Goal: Check status: Check status

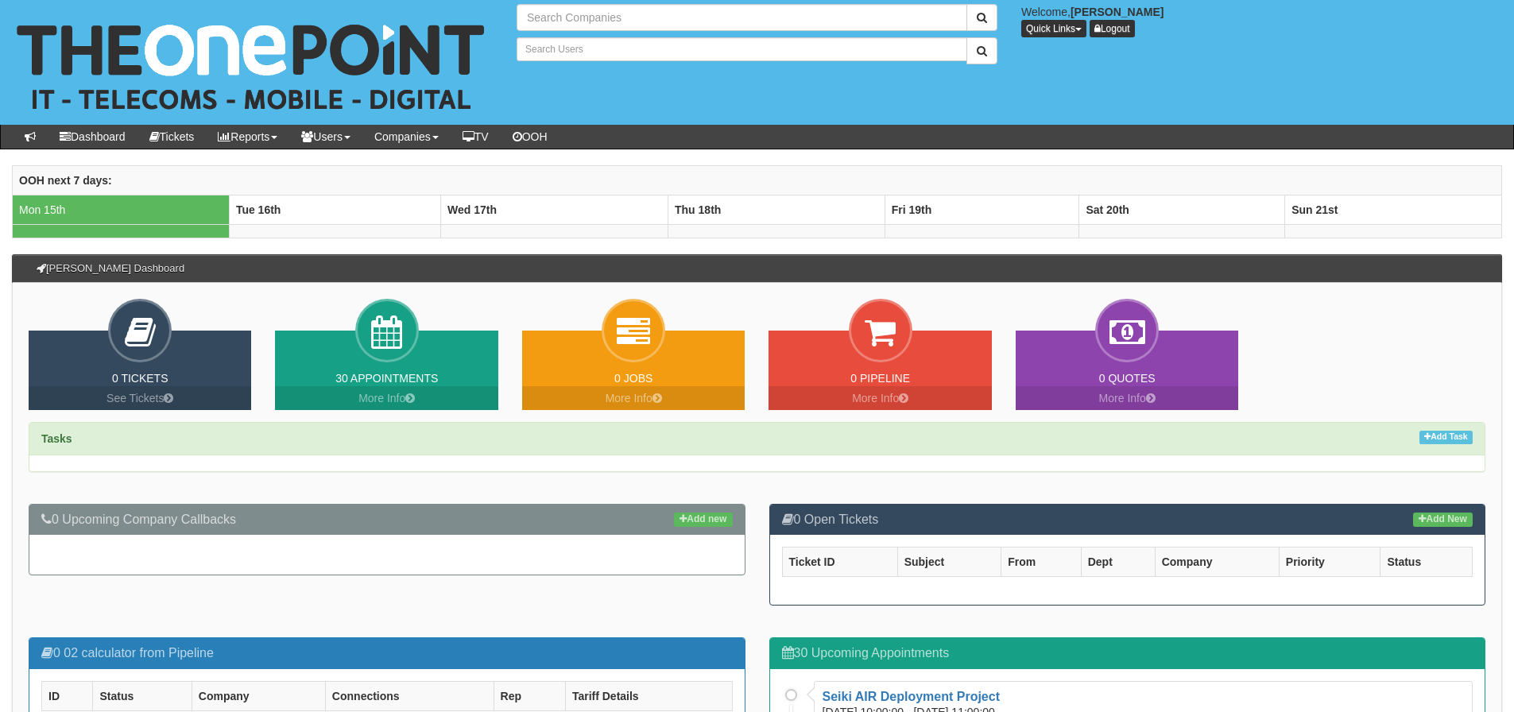
type input "Search Companies"
type input "Search Users"
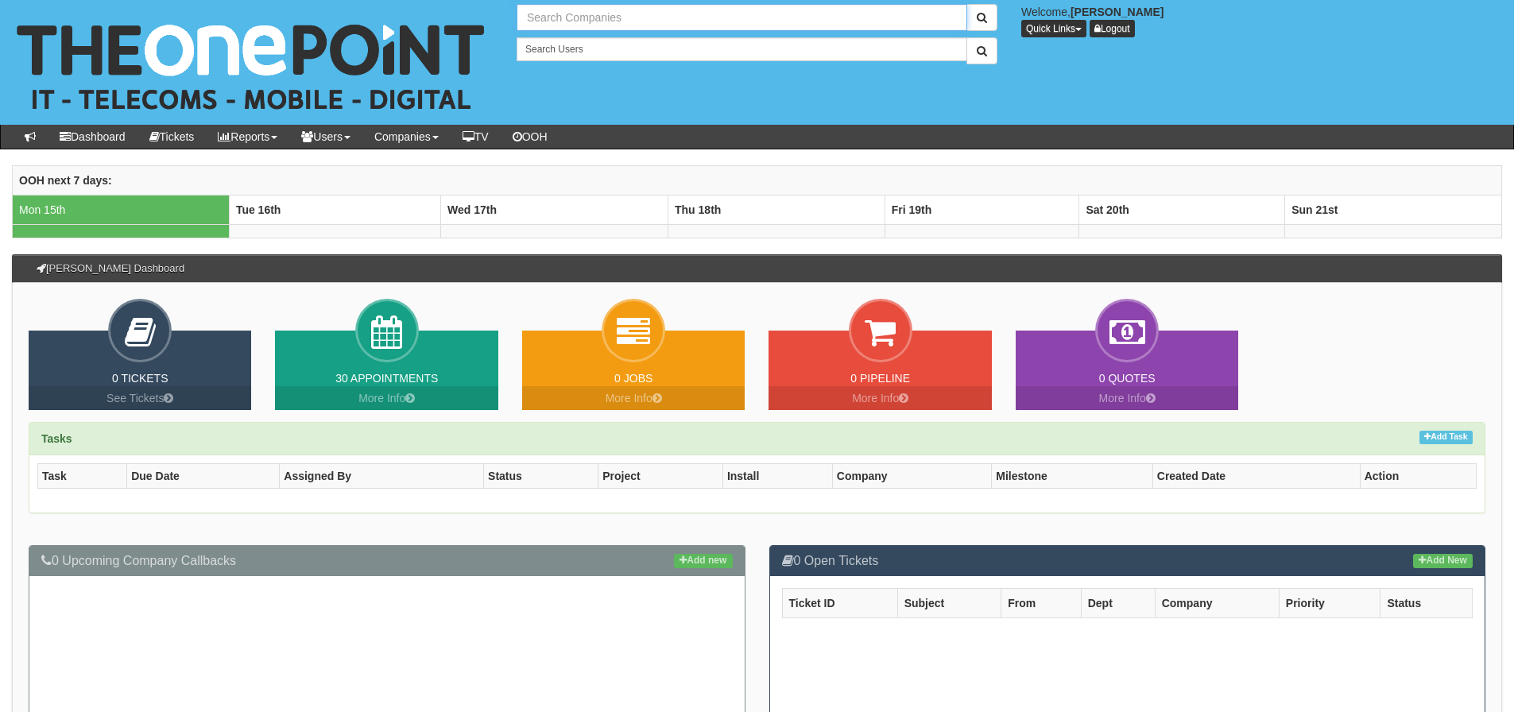
click at [594, 21] on input "text" at bounding box center [742, 17] width 451 height 27
type input "BTIS"
click at [966, 4] on button "submit" at bounding box center [981, 17] width 31 height 27
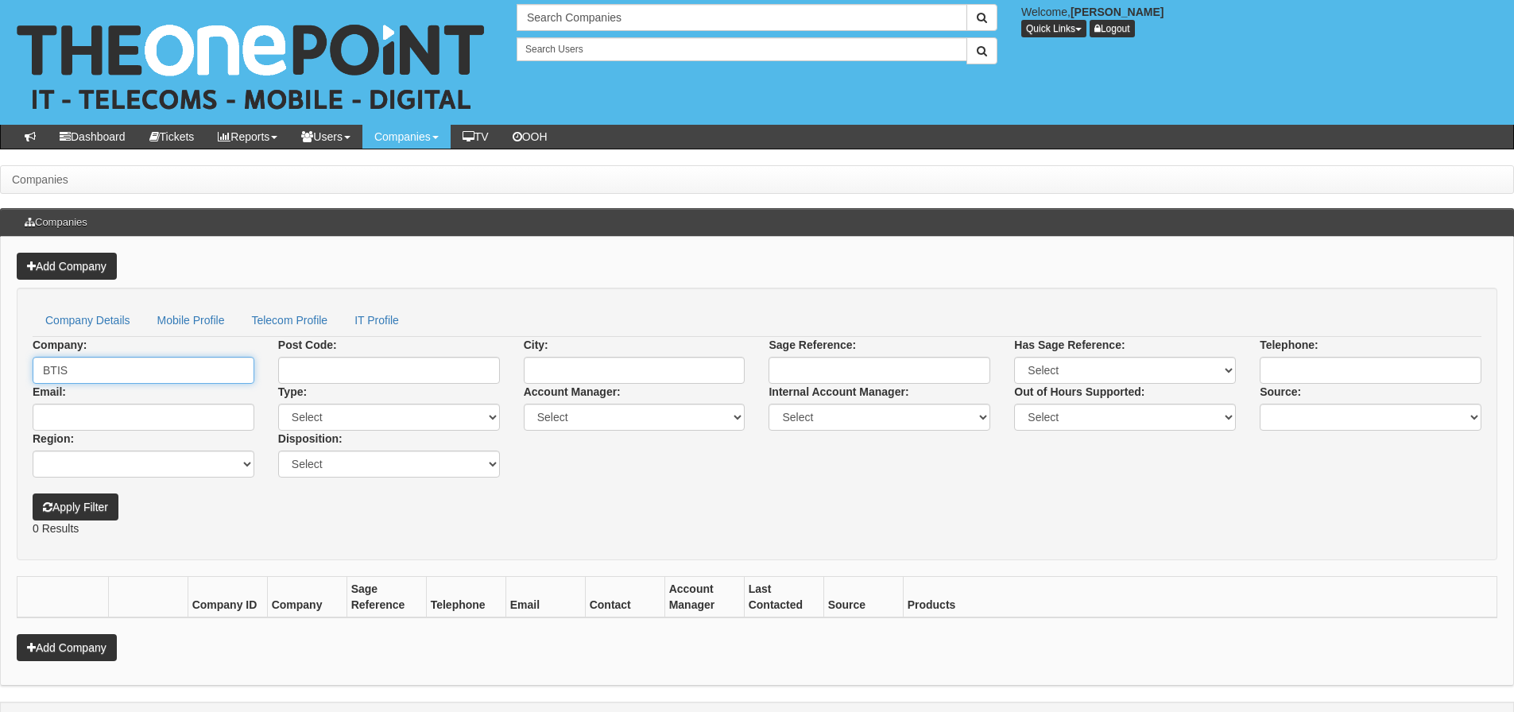
drag, startPoint x: 21, startPoint y: 372, endPoint x: 2, endPoint y: 394, distance: 29.3
click at [0, 391] on div "Add Company Company Details Mobile Profile Telecom Profile IT Profile Company: …" at bounding box center [757, 461] width 1514 height 449
click at [601, 18] on input "text" at bounding box center [742, 17] width 451 height 27
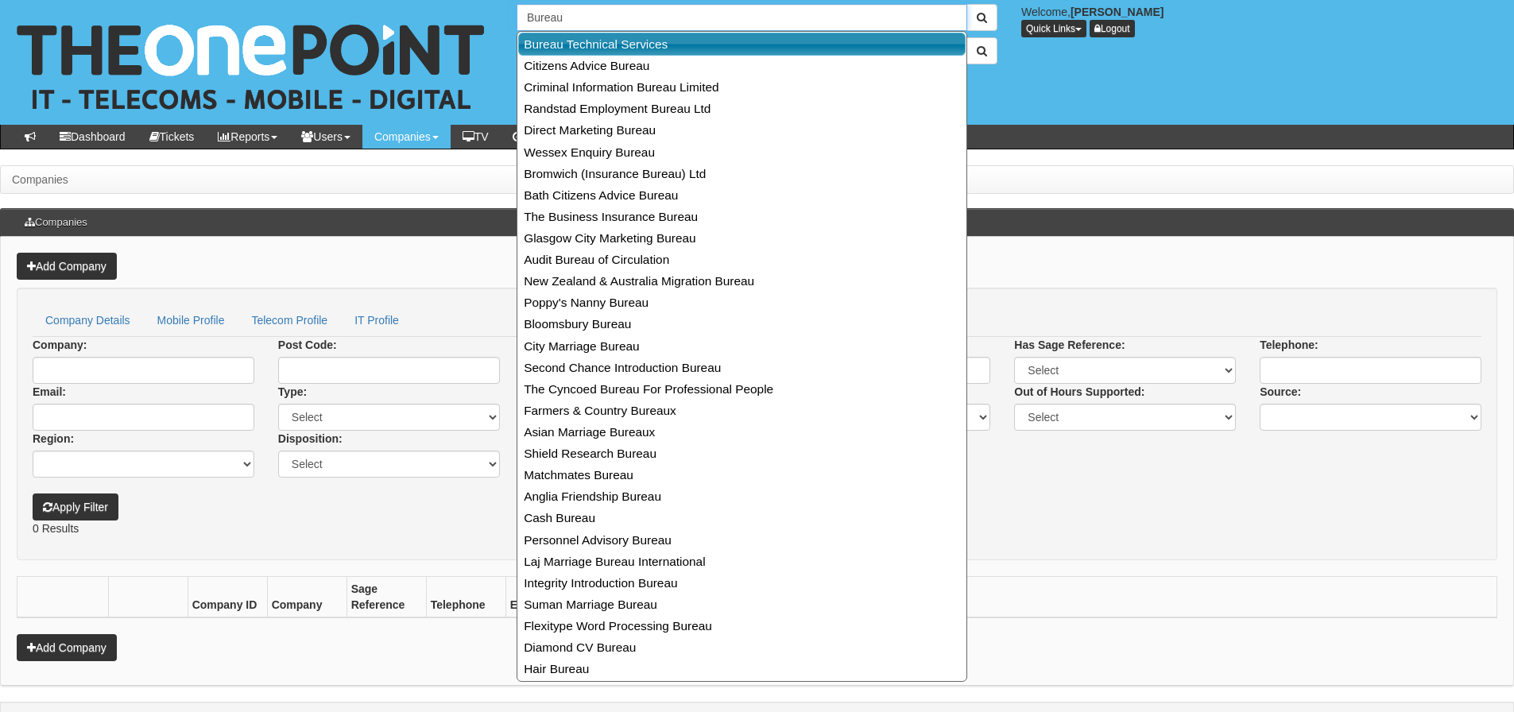
click at [625, 43] on link "Bureau Technical Services" at bounding box center [741, 44] width 447 height 23
type input "Bureau Technical Services"
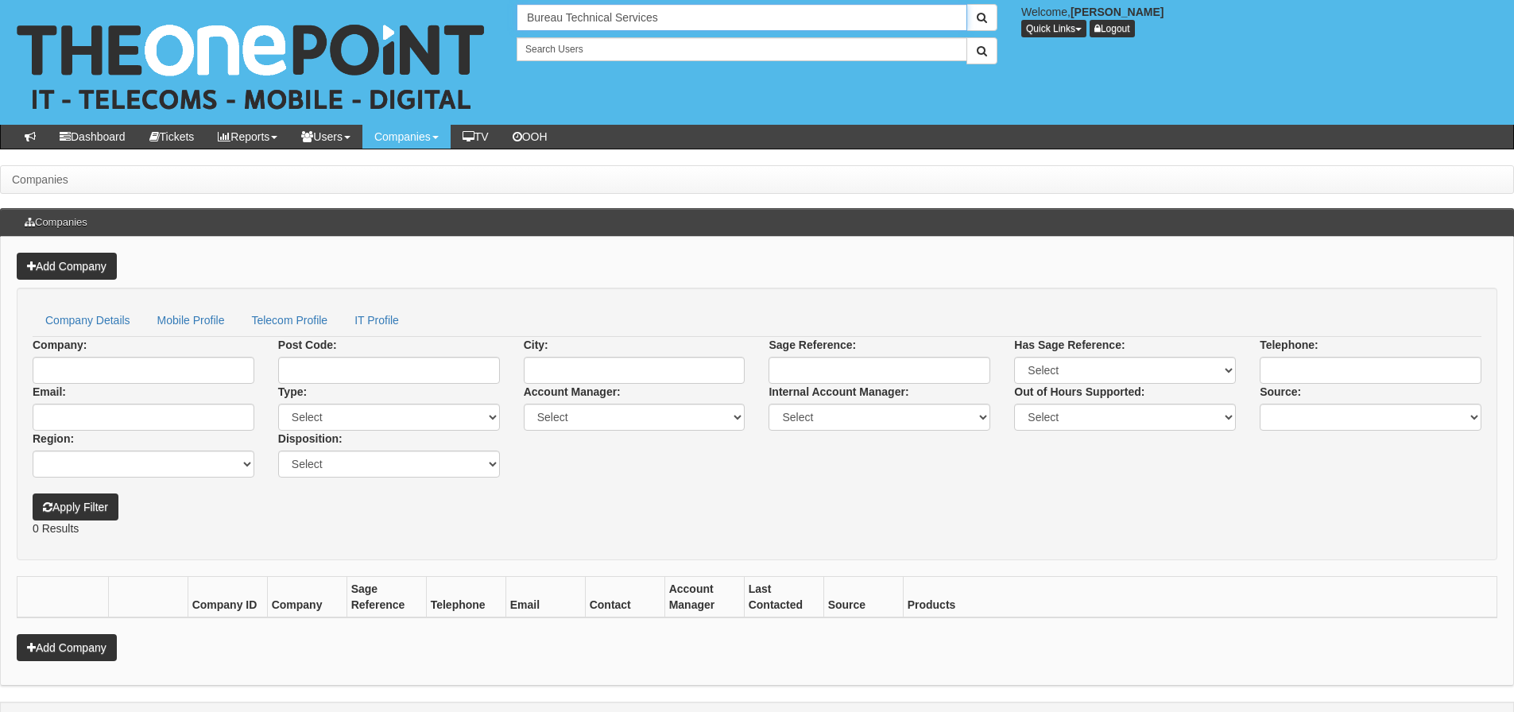
drag, startPoint x: 861, startPoint y: 14, endPoint x: 444, endPoint y: -13, distance: 417.3
click at [444, 0] on html "× Send Email × Add Appointment × Create Ticket × Create Proactive Activity × Ad…" at bounding box center [757, 374] width 1514 height 749
click at [966, 4] on button "submit" at bounding box center [981, 17] width 31 height 27
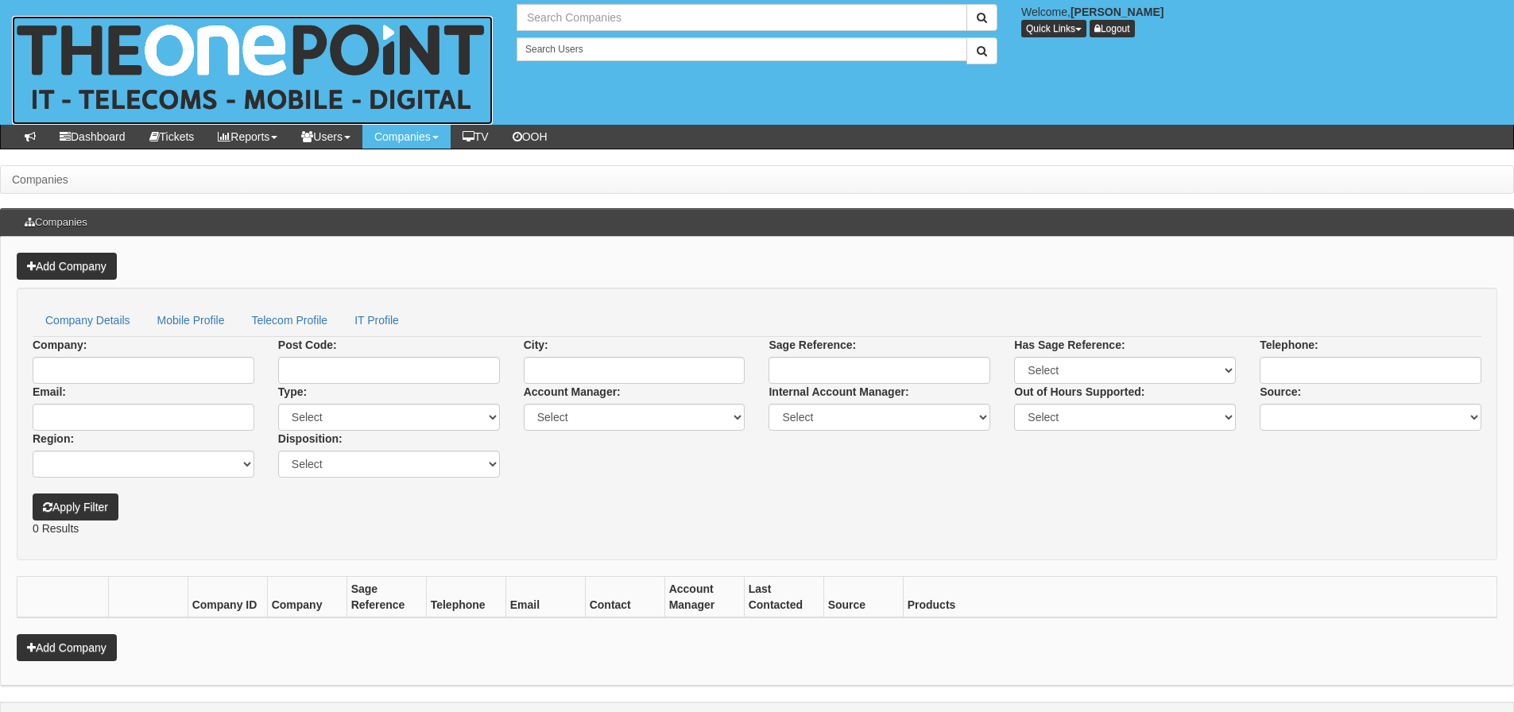
type input "Search Companies"
click at [84, 56] on img at bounding box center [252, 70] width 481 height 109
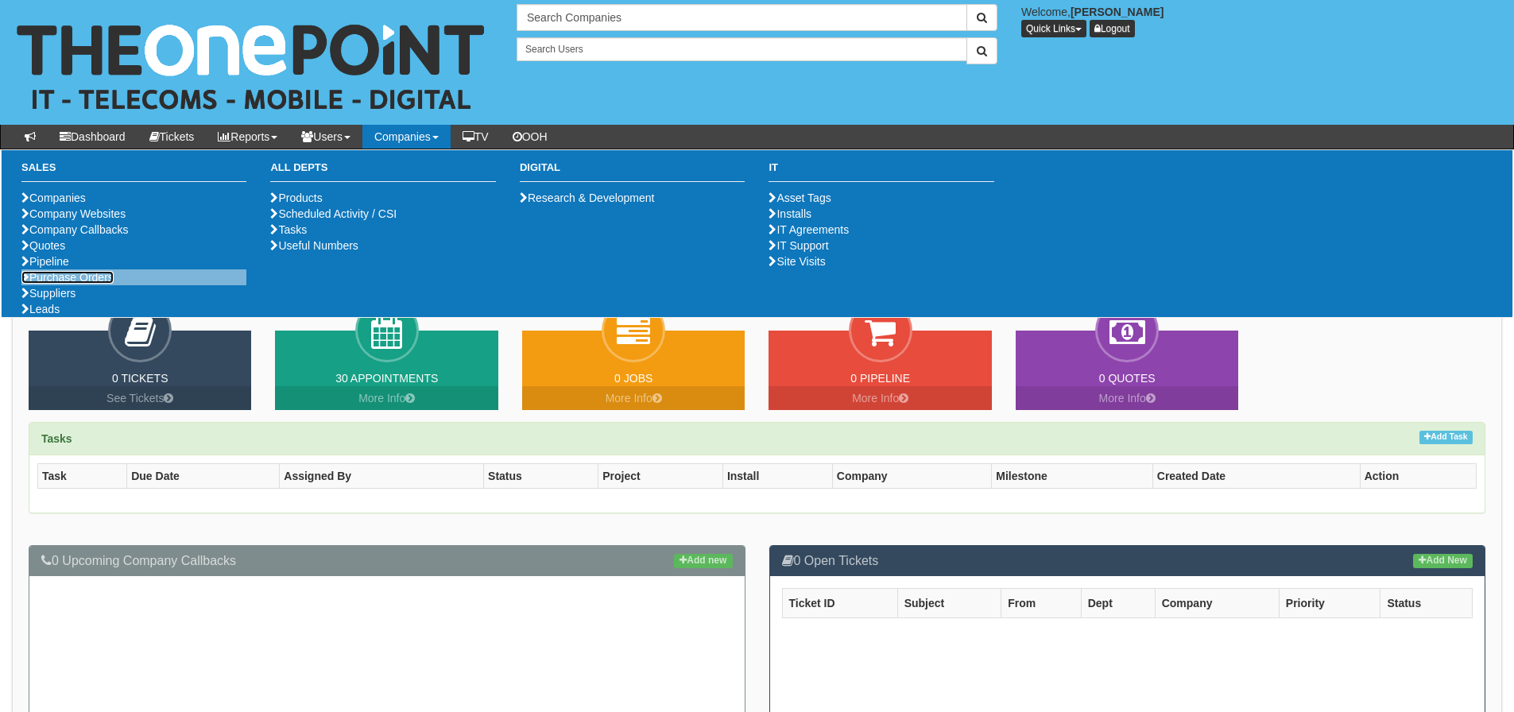
click at [93, 284] on link "Purchase Orders" at bounding box center [67, 277] width 92 height 13
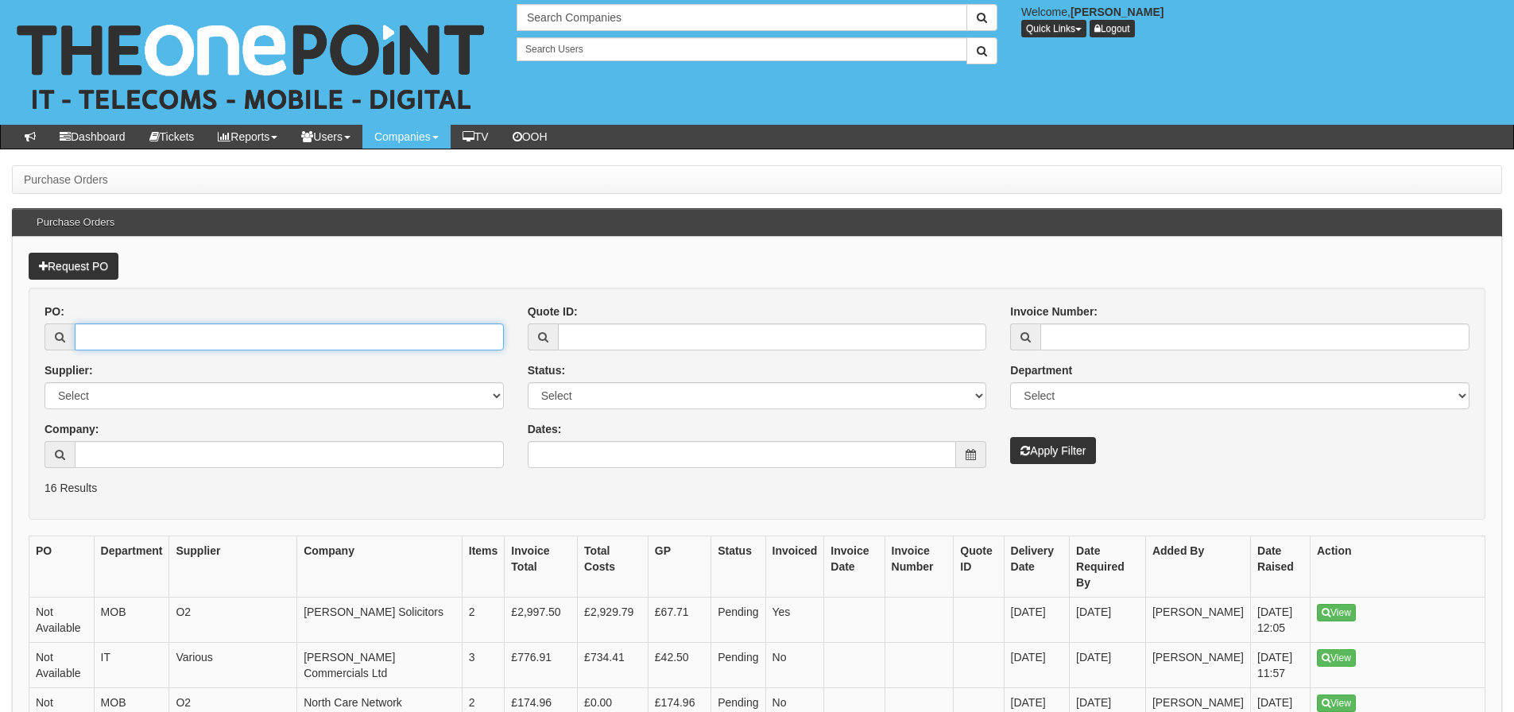
click at [301, 337] on input "PO:" at bounding box center [289, 336] width 429 height 27
type input "18276"
click at [1010, 437] on button "Apply Filter" at bounding box center [1053, 450] width 86 height 27
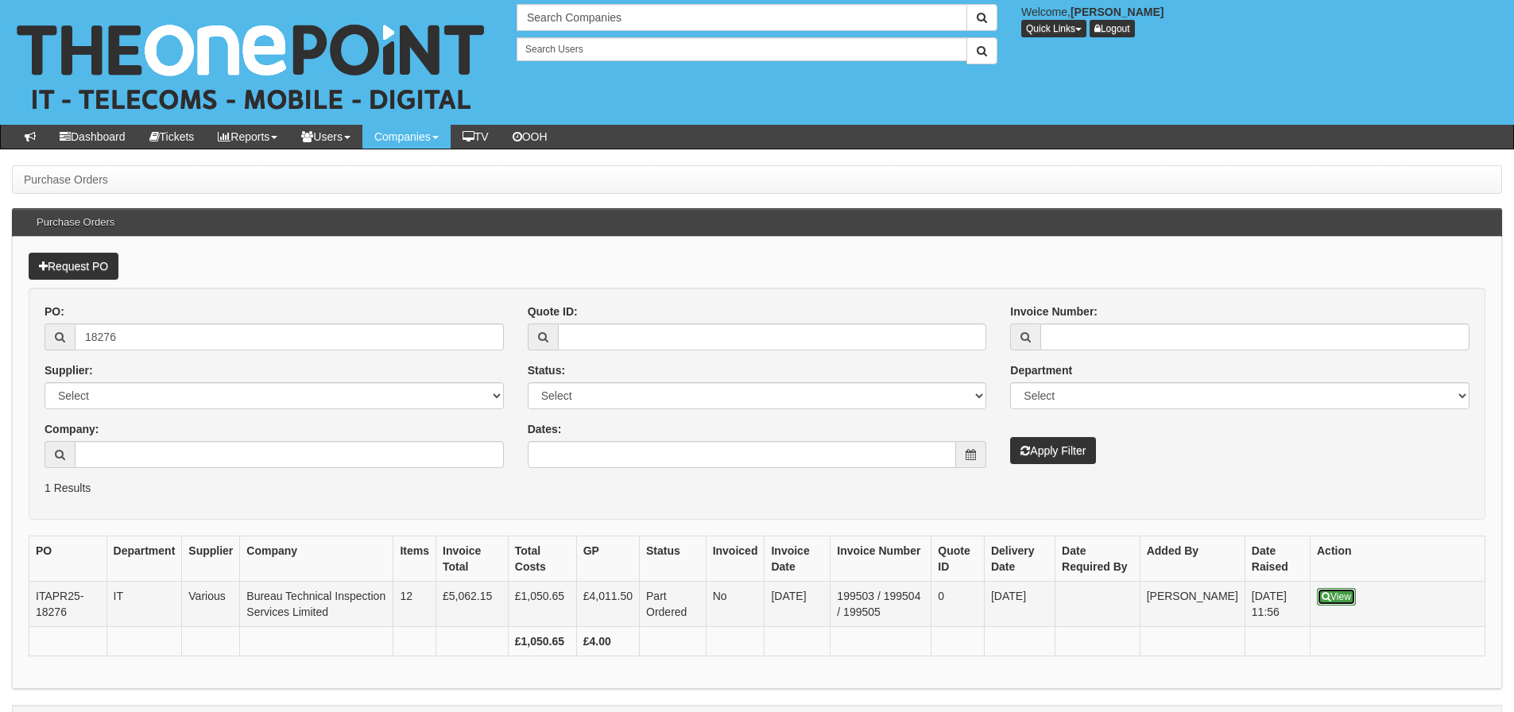
click at [1345, 590] on link "View" at bounding box center [1336, 596] width 39 height 17
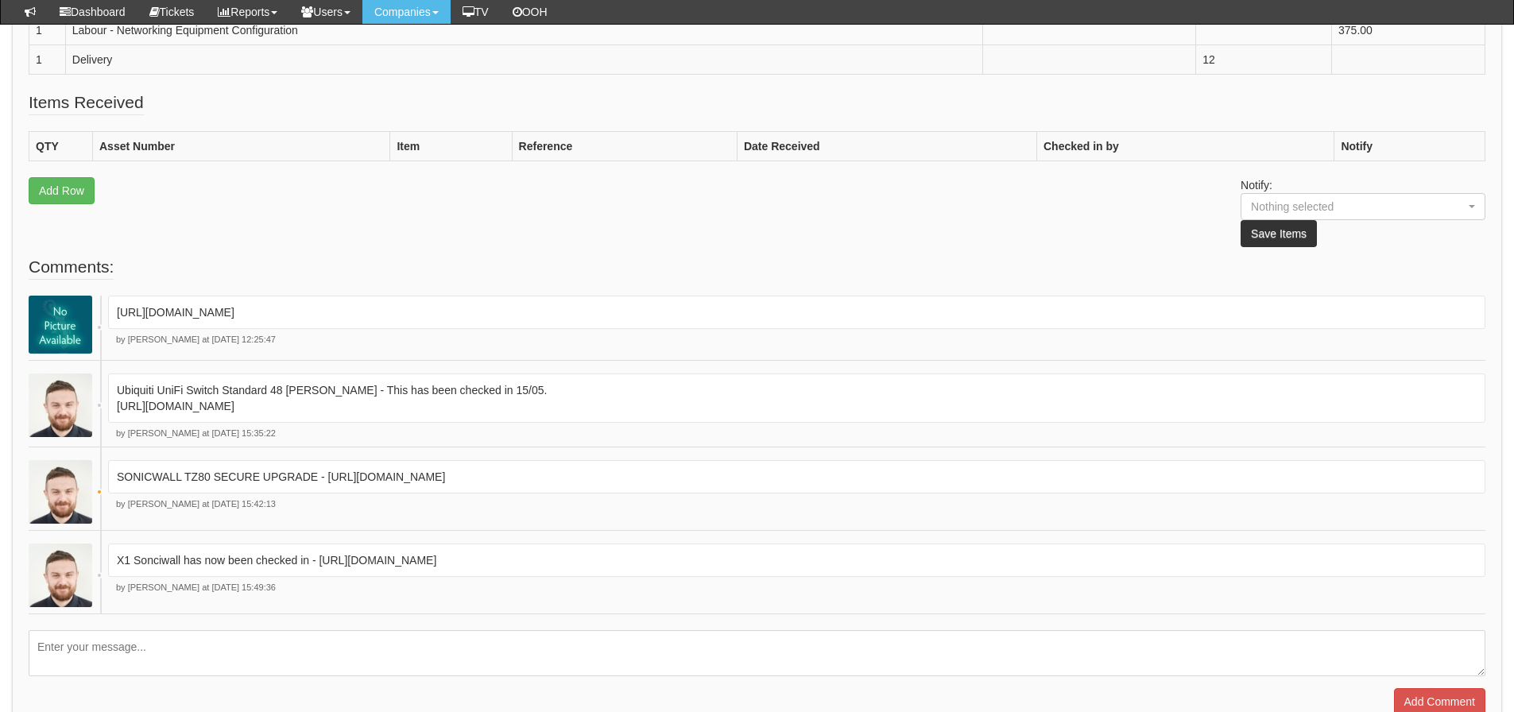
scroll to position [874, 0]
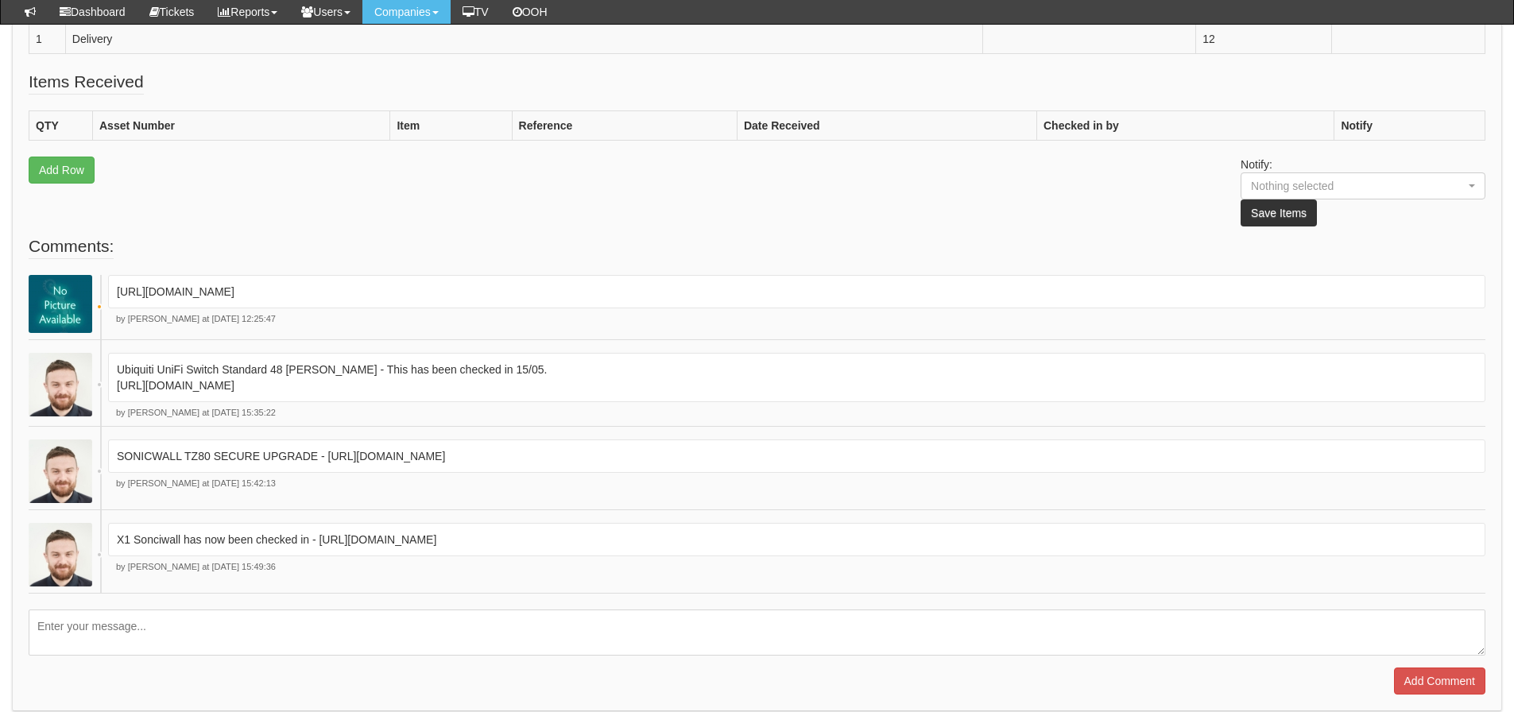
drag, startPoint x: 353, startPoint y: 298, endPoint x: 117, endPoint y: 290, distance: 236.1
click at [117, 290] on p "[URL][DOMAIN_NAME]" at bounding box center [797, 292] width 1360 height 16
copy p "[URL][DOMAIN_NAME]"
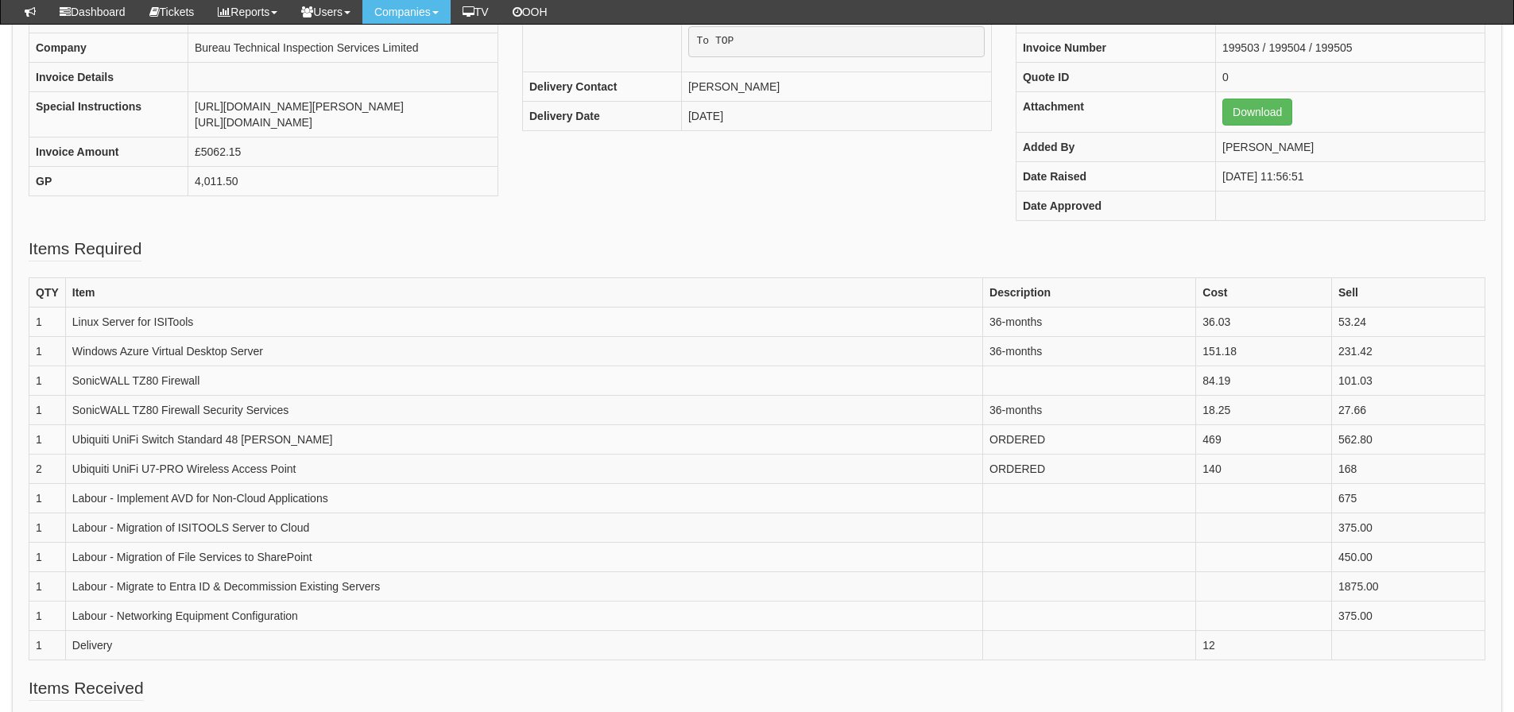
scroll to position [229, 0]
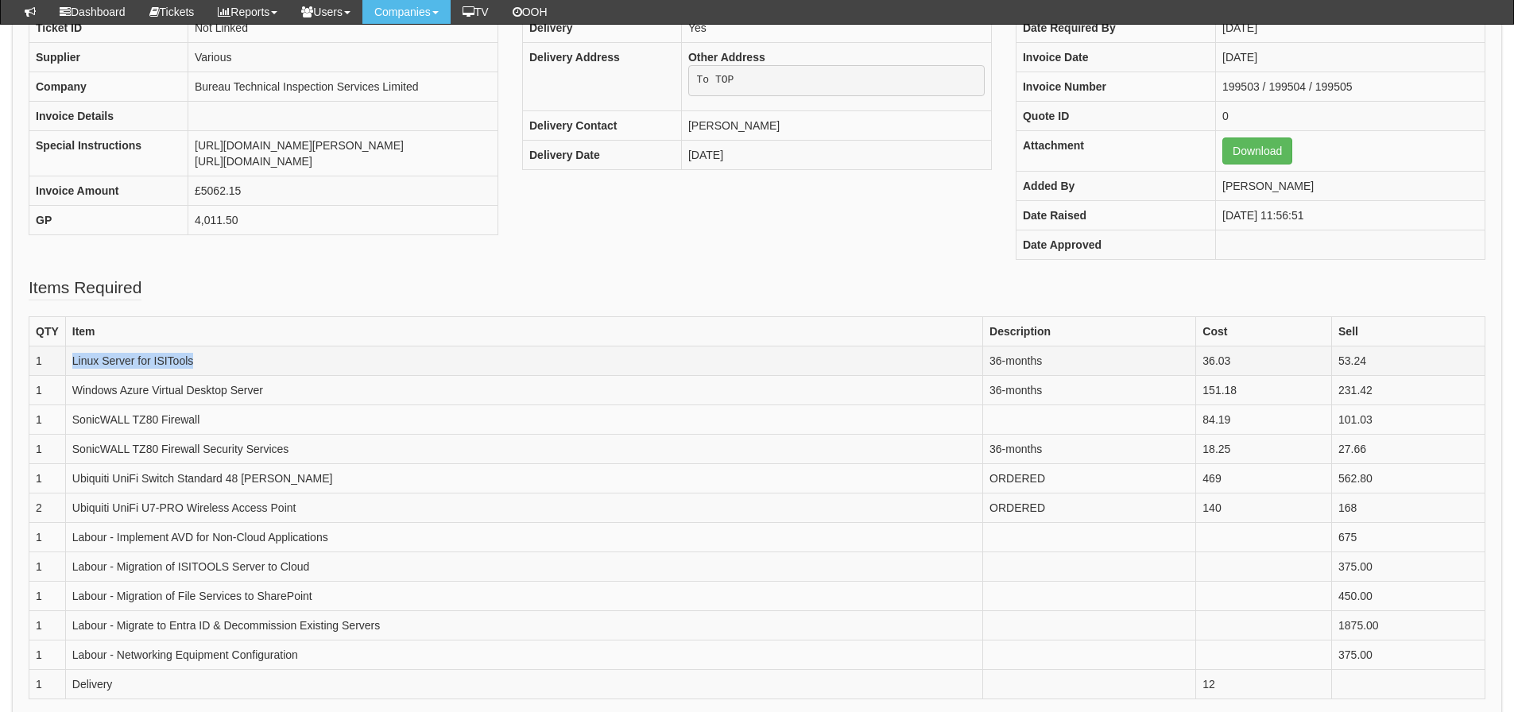
drag, startPoint x: 219, startPoint y: 369, endPoint x: 63, endPoint y: 377, distance: 156.0
click at [63, 375] on tr "1 Linux Server for ISITools 36-months 36.03 53.24" at bounding box center [757, 360] width 1456 height 29
